Goal: Task Accomplishment & Management: Use online tool/utility

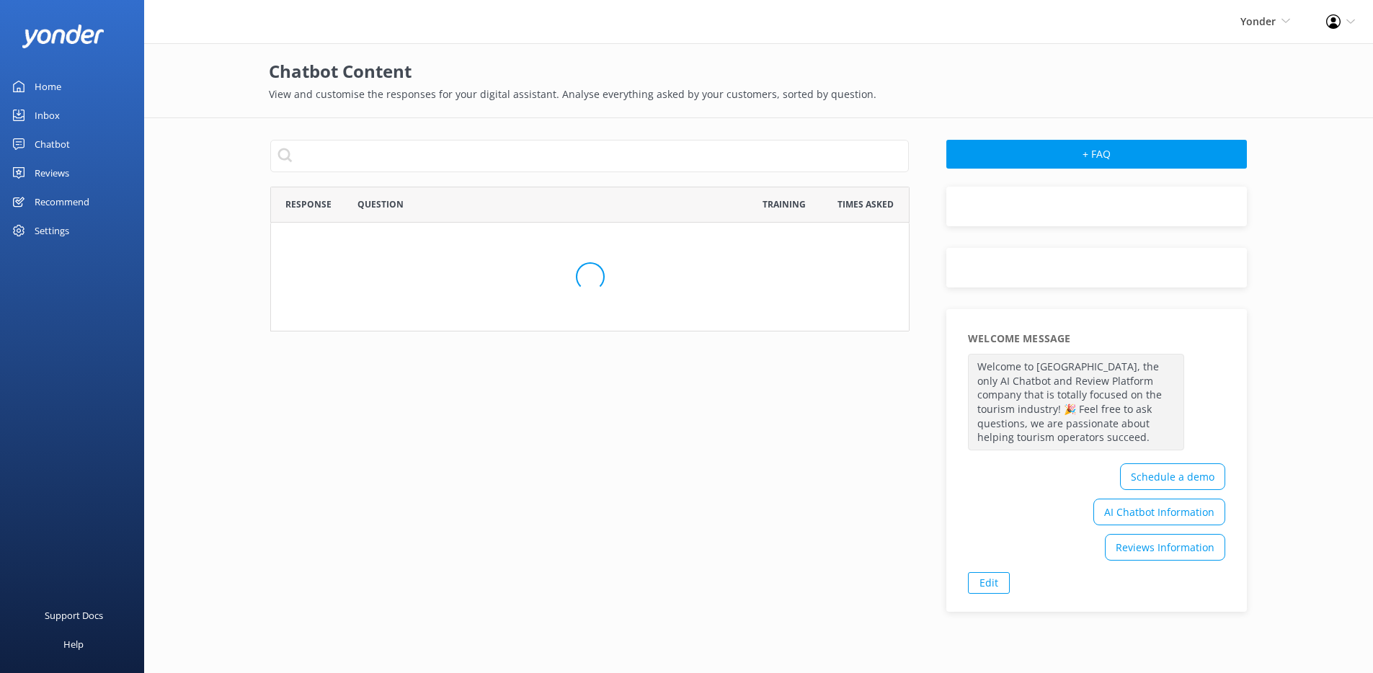
scroll to position [779, 628]
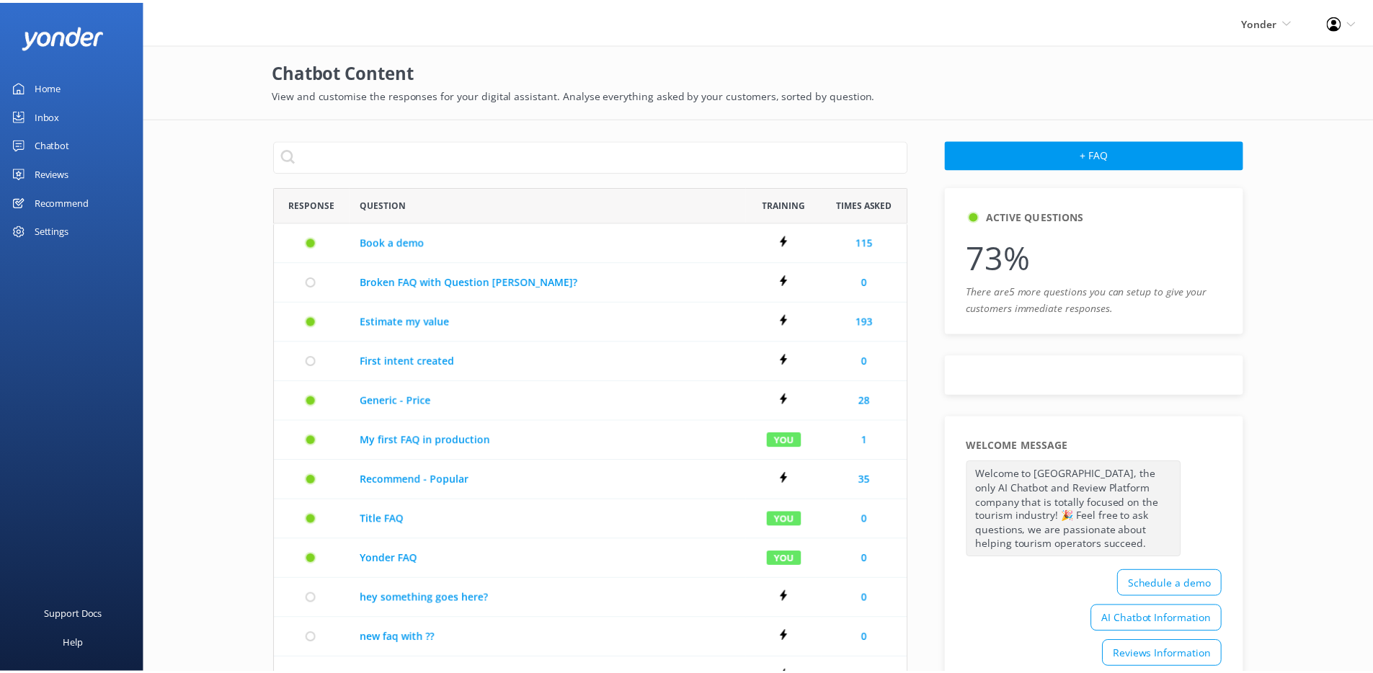
scroll to position [779, 628]
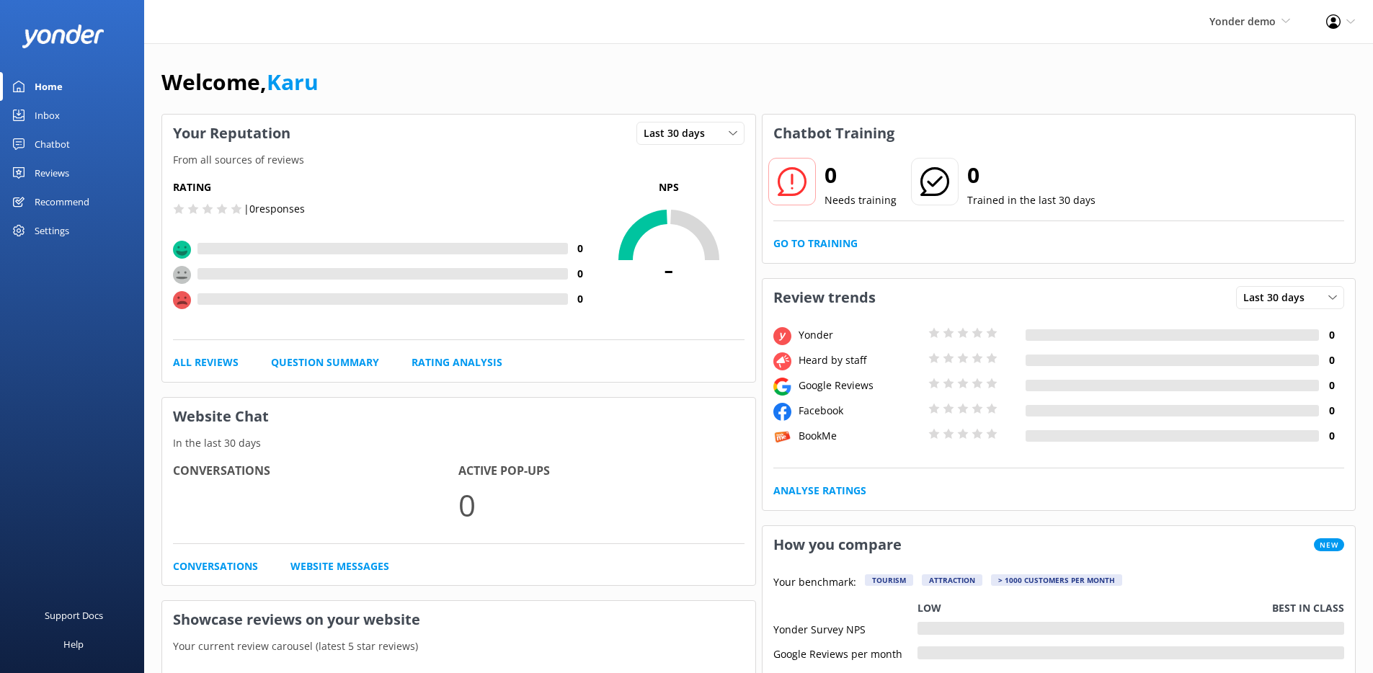
click at [52, 118] on div "Inbox" at bounding box center [47, 115] width 25 height 29
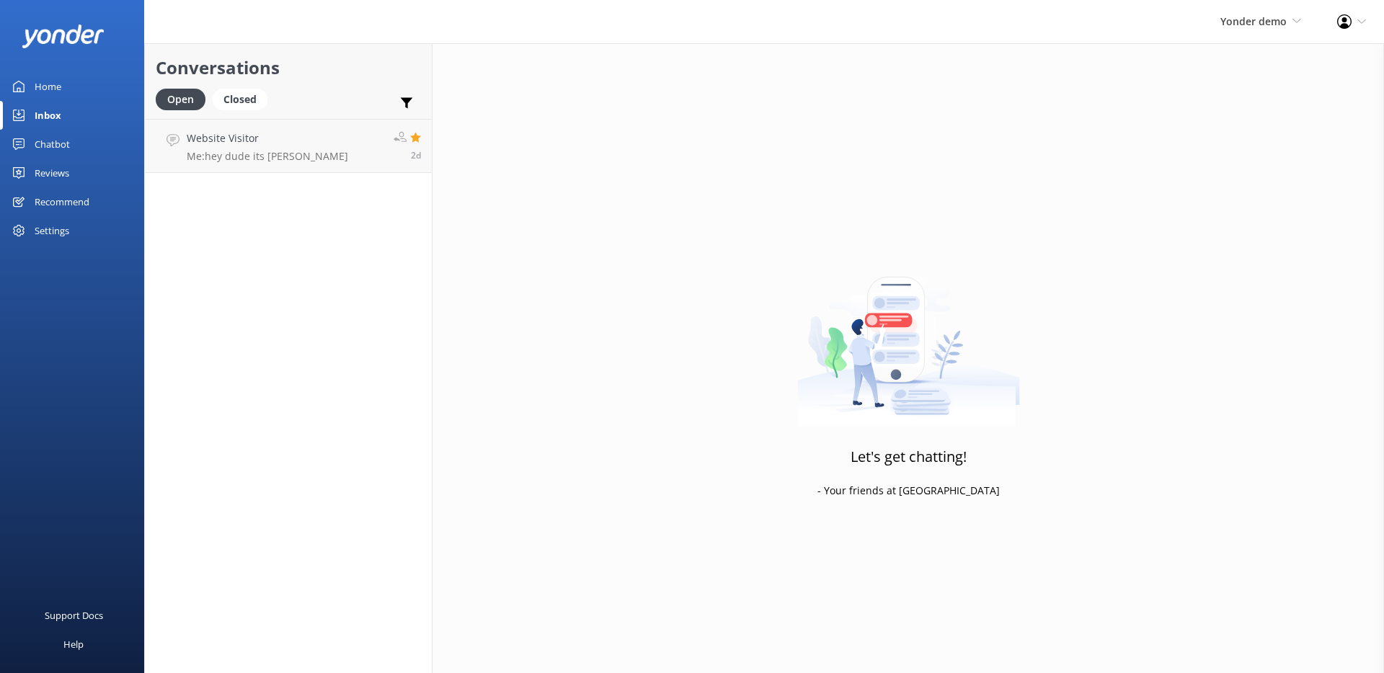
click at [49, 141] on div "Chatbot" at bounding box center [52, 144] width 35 height 29
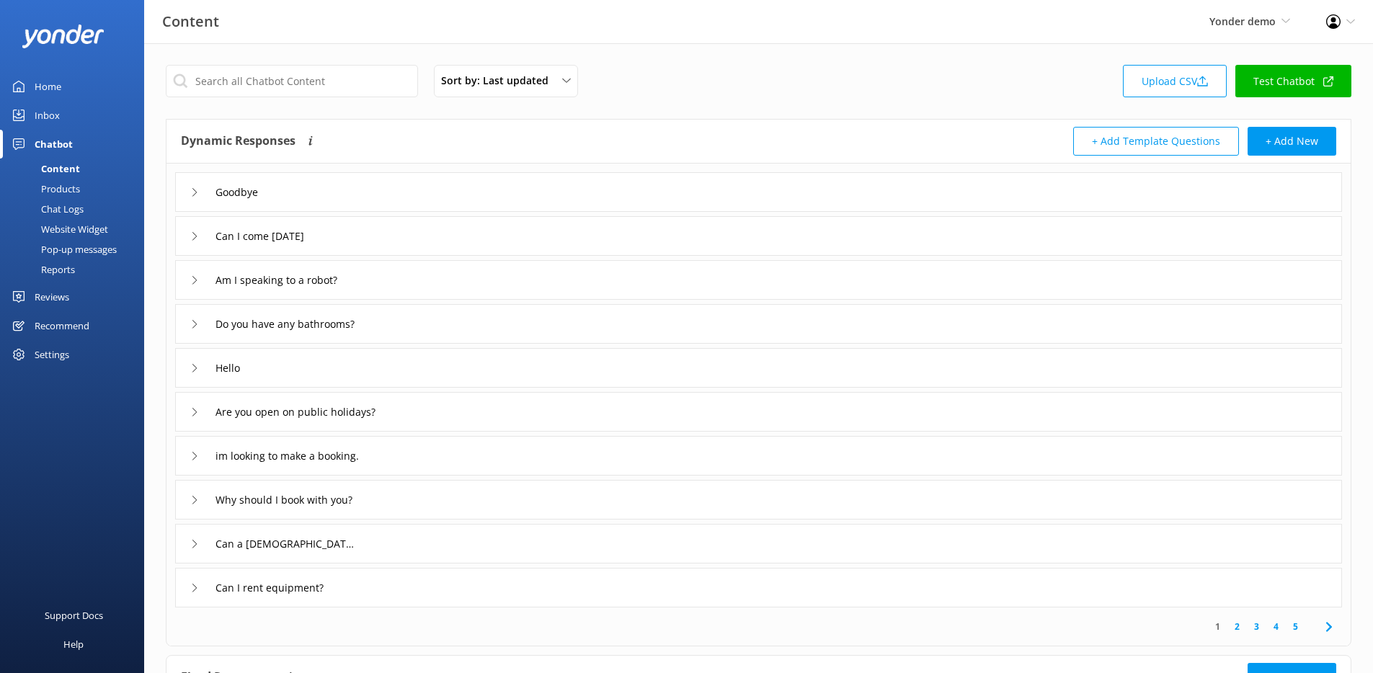
click at [1273, 87] on link "Test Chatbot" at bounding box center [1294, 81] width 116 height 32
